Goal: Check status

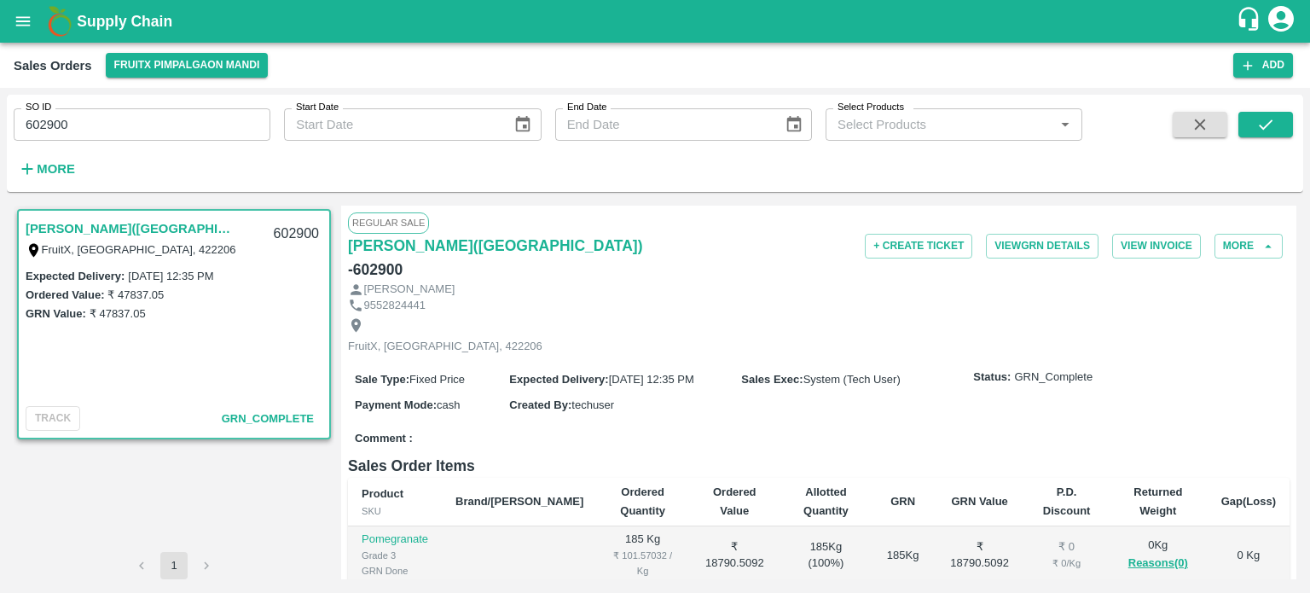
click at [78, 132] on input "602900" at bounding box center [142, 124] width 257 height 32
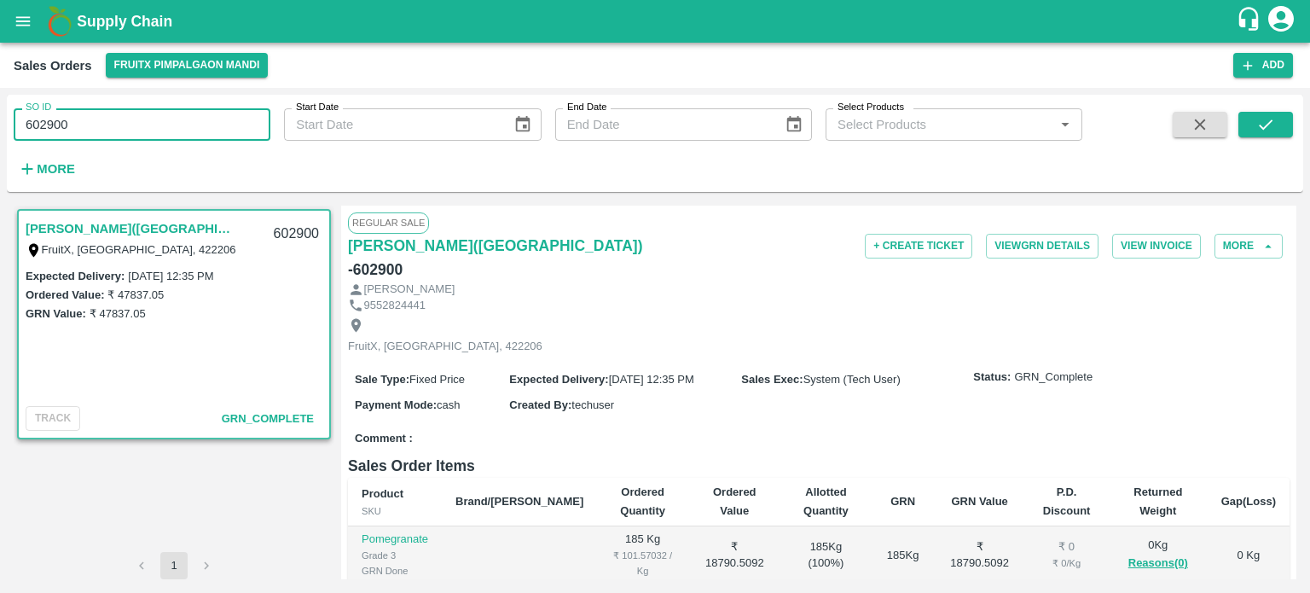
drag, startPoint x: 48, startPoint y: 120, endPoint x: 175, endPoint y: 107, distance: 127.8
click at [175, 107] on div "SO ID 602900 SO ID" at bounding box center [135, 118] width 270 height 46
type input "602741"
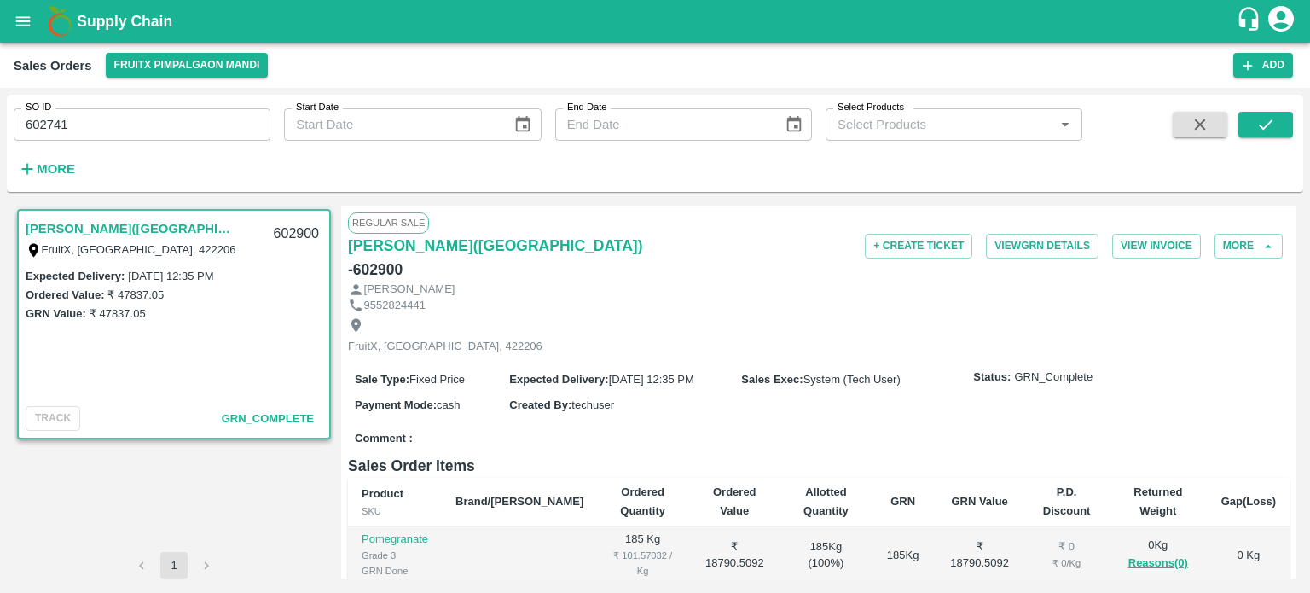
click at [1259, 110] on div "SO ID 602741 SO ID Start Date Start Date End Date End Date Select Products Sele…" at bounding box center [655, 144] width 1297 height 84
click at [1260, 113] on button "submit" at bounding box center [1266, 125] width 55 height 26
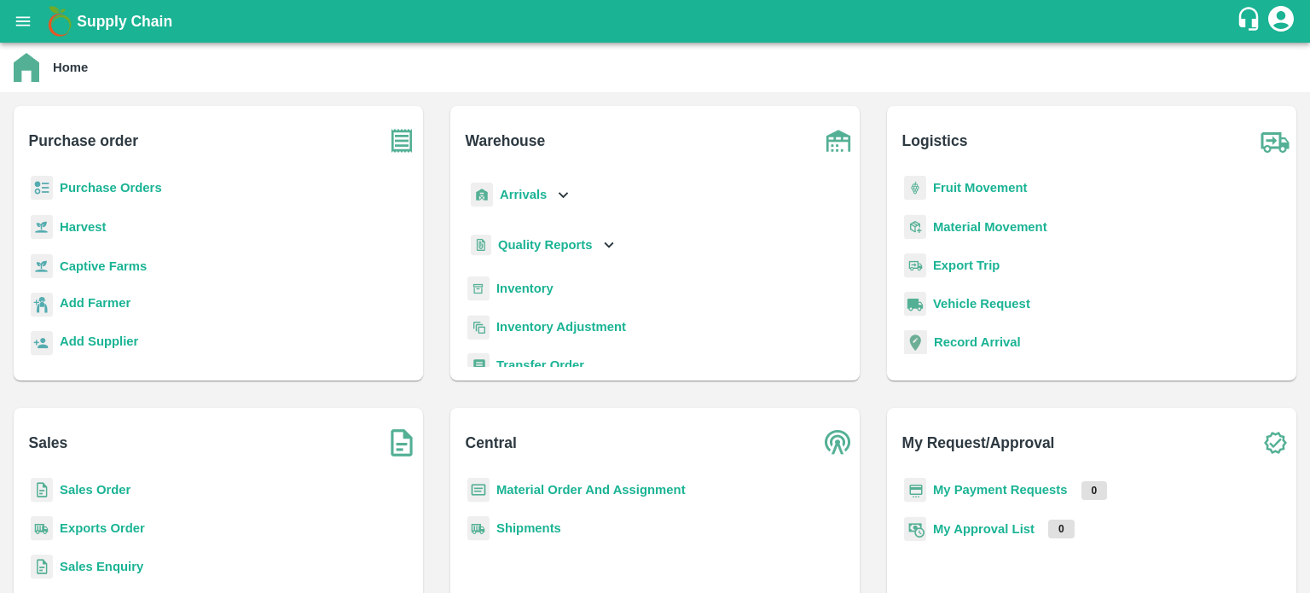
click at [126, 525] on b "Exports Order" at bounding box center [102, 528] width 85 height 14
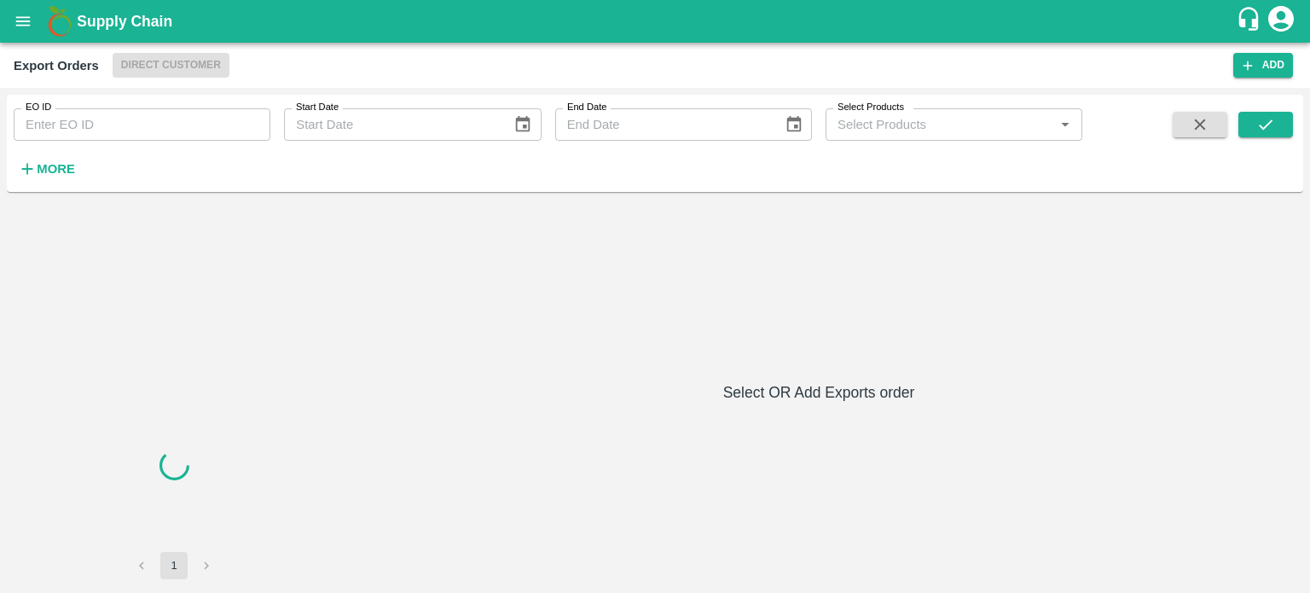
click at [217, 120] on input "EO ID" at bounding box center [142, 124] width 257 height 32
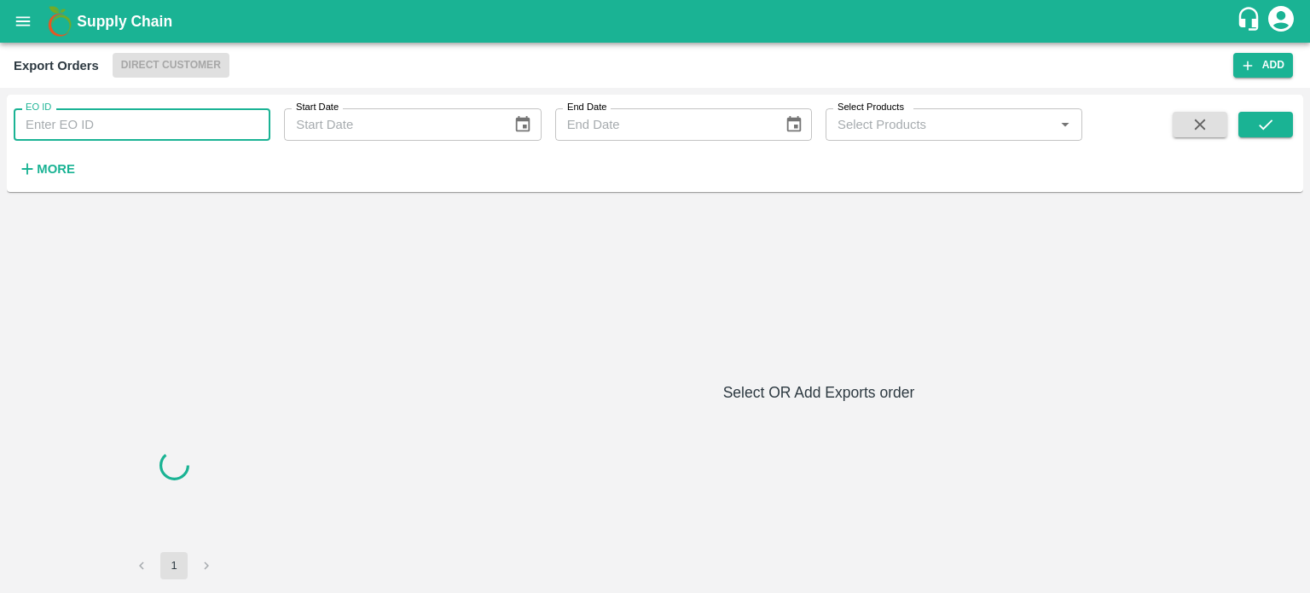
click at [208, 123] on input "EO ID" at bounding box center [142, 124] width 257 height 32
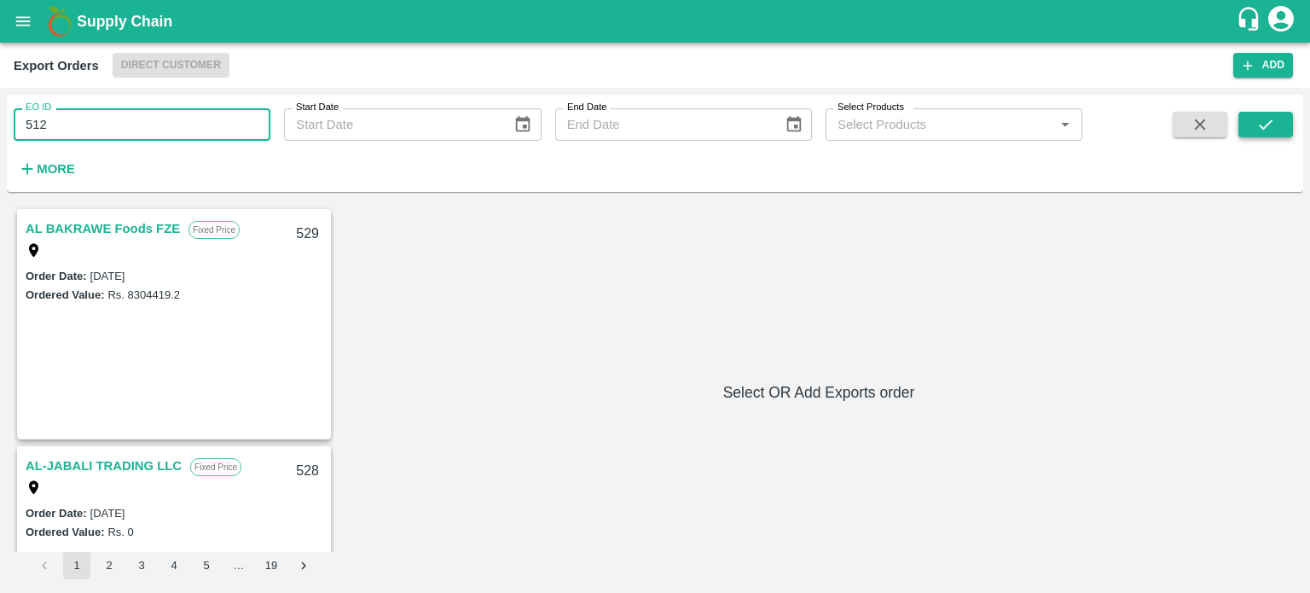
type input "512"
click at [1239, 132] on button "submit" at bounding box center [1266, 125] width 55 height 26
